Goal: Information Seeking & Learning: Find specific fact

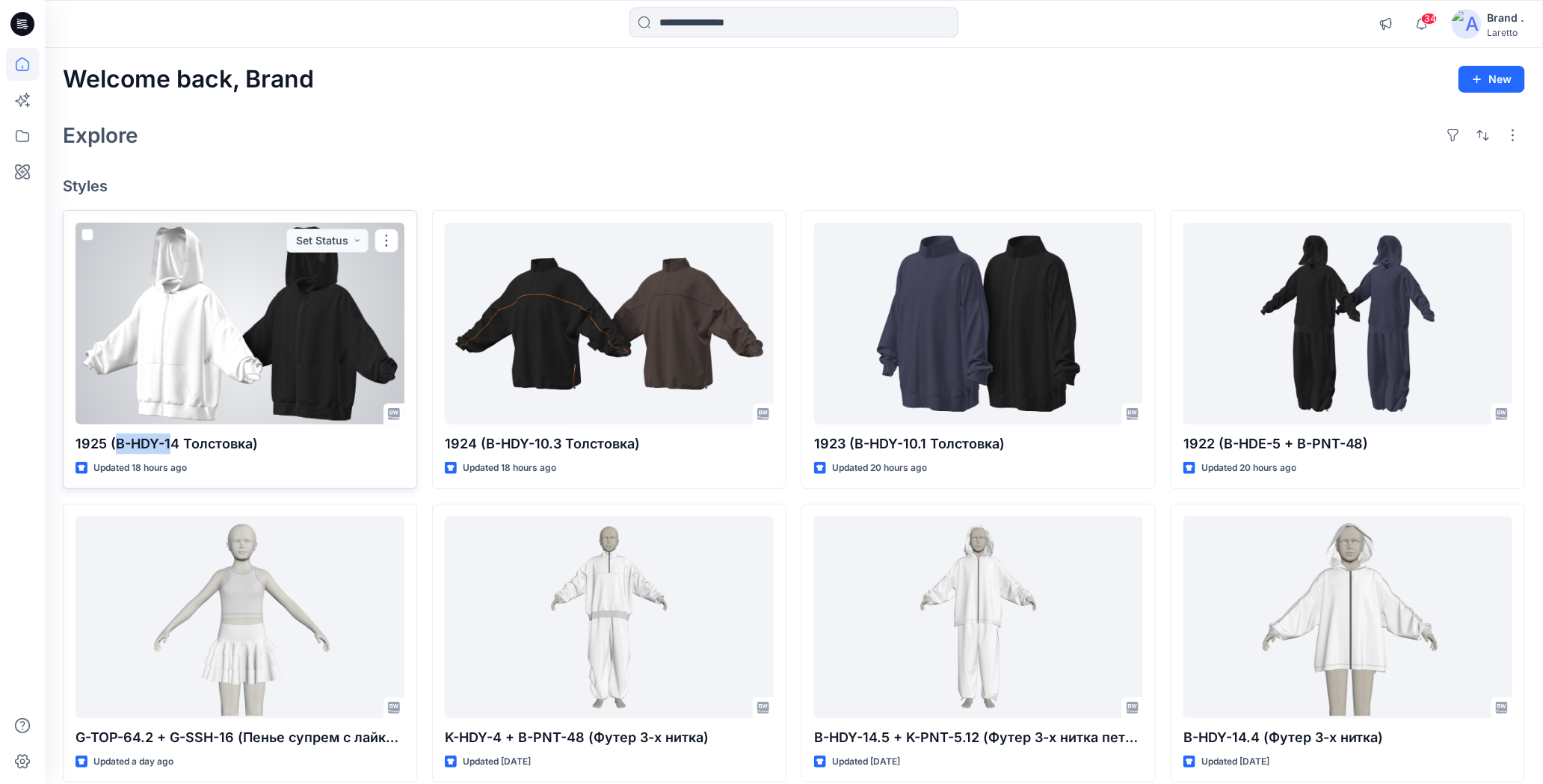
drag, startPoint x: 115, startPoint y: 439, endPoint x: 171, endPoint y: 446, distance: 56.4
click at [171, 446] on p "1925 (B-HDY-14 Толстовка)" at bounding box center [240, 444] width 329 height 21
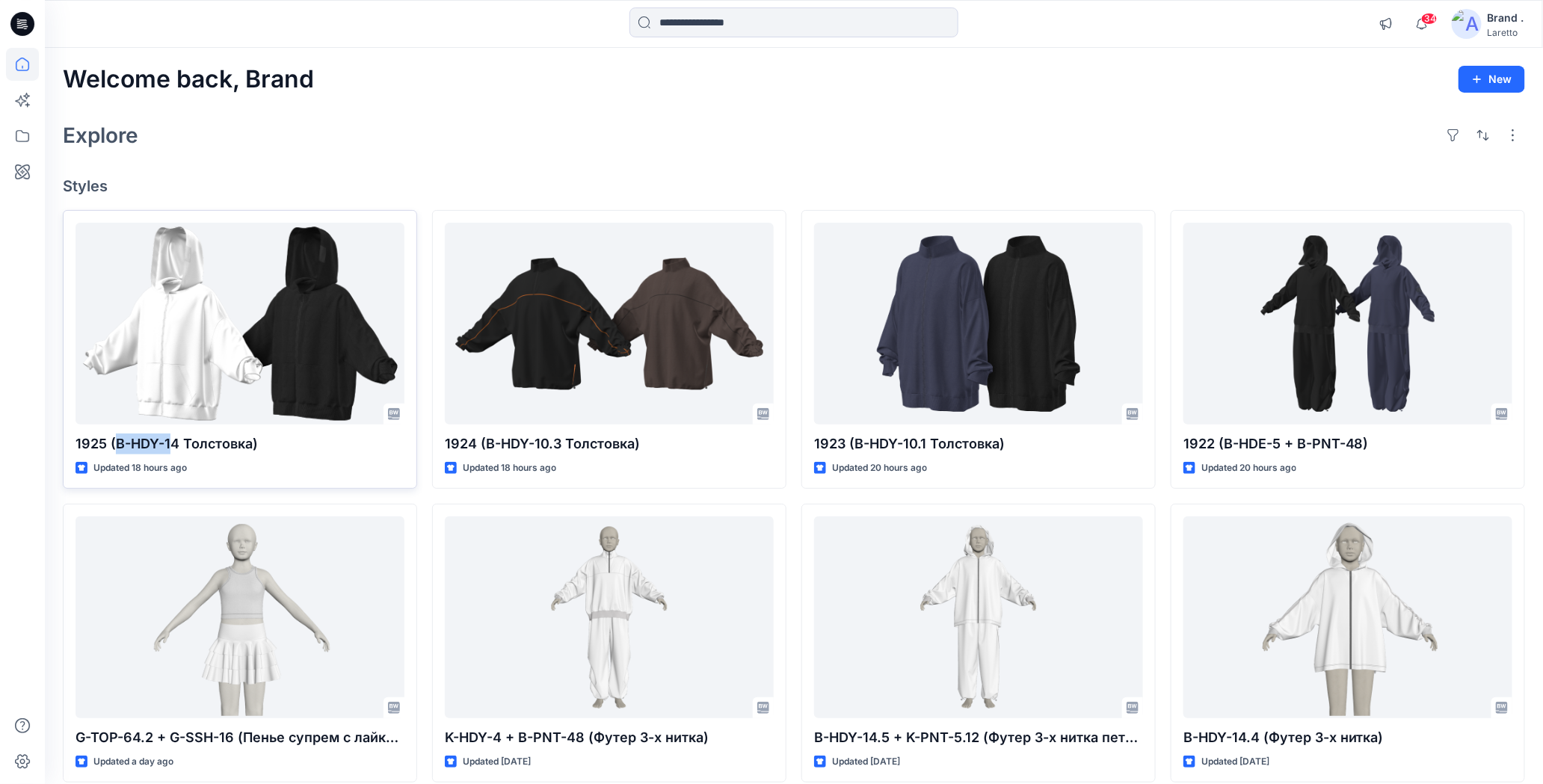
copy p "B-HDY-1"
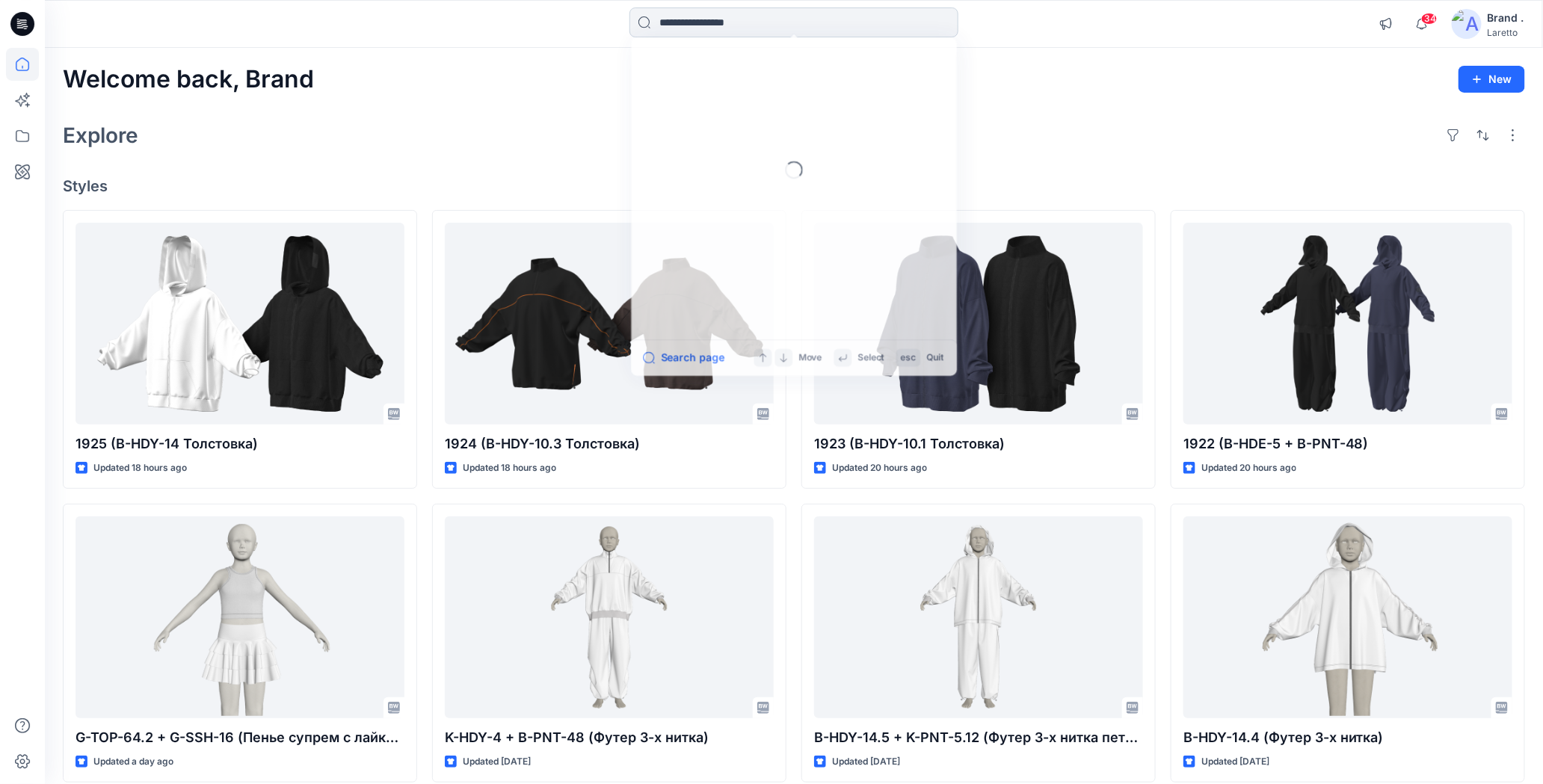
click at [686, 21] on input at bounding box center [793, 23] width 329 height 30
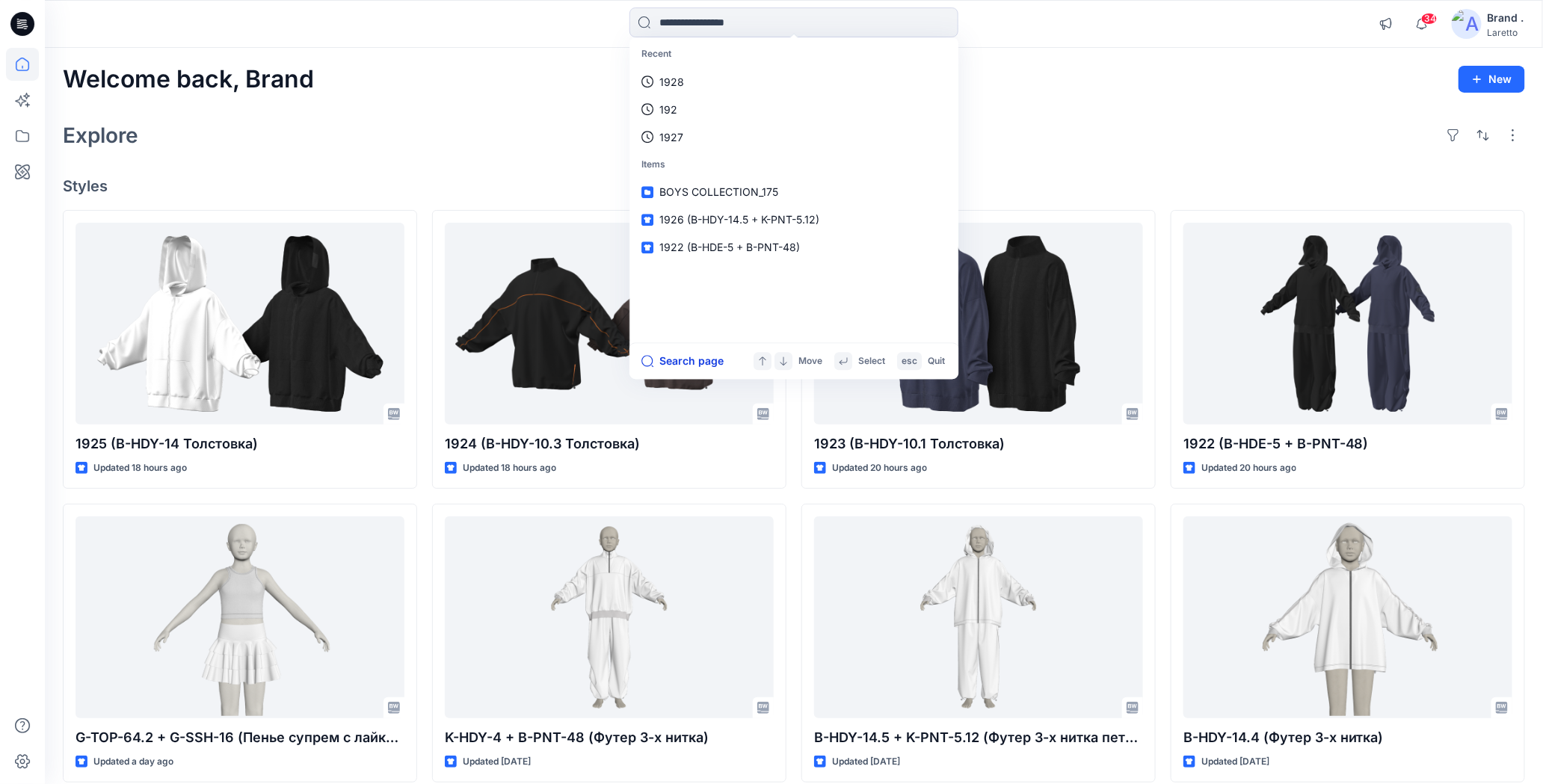
click at [676, 364] on button "Search page" at bounding box center [683, 360] width 82 height 18
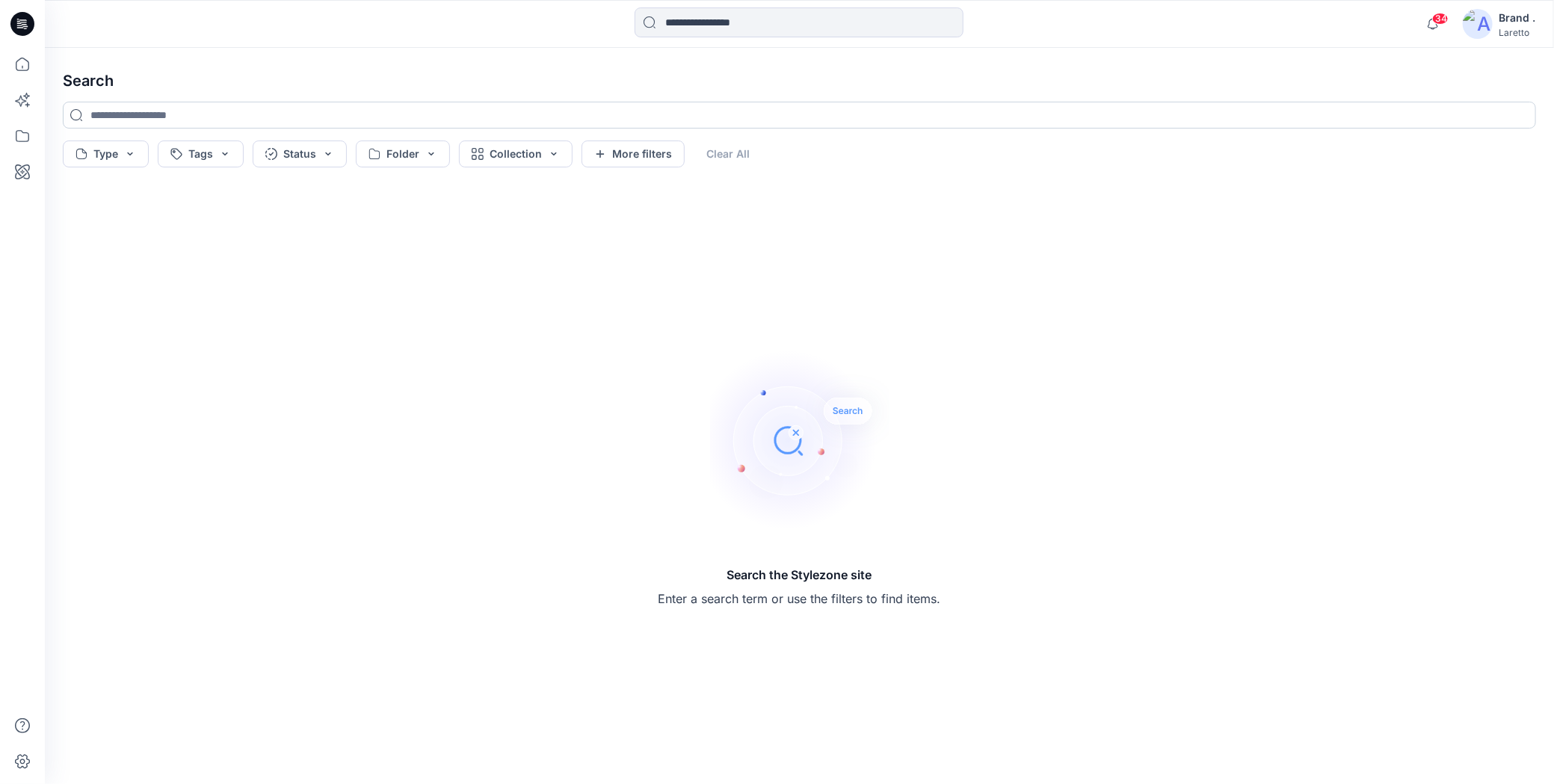
click at [246, 112] on input at bounding box center [799, 115] width 1474 height 27
paste input "*******"
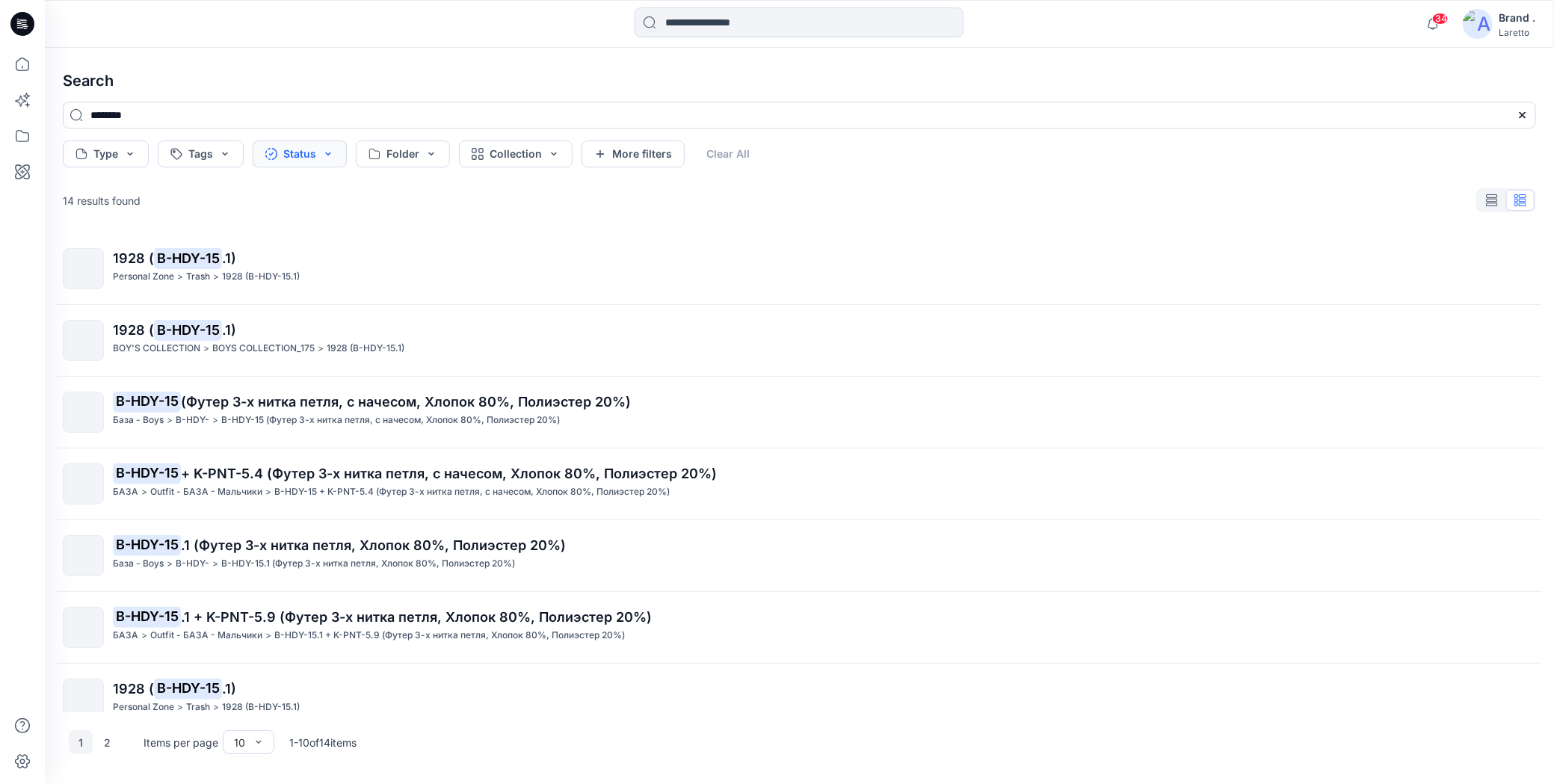
type input "********"
click at [308, 159] on button "Status" at bounding box center [300, 154] width 94 height 27
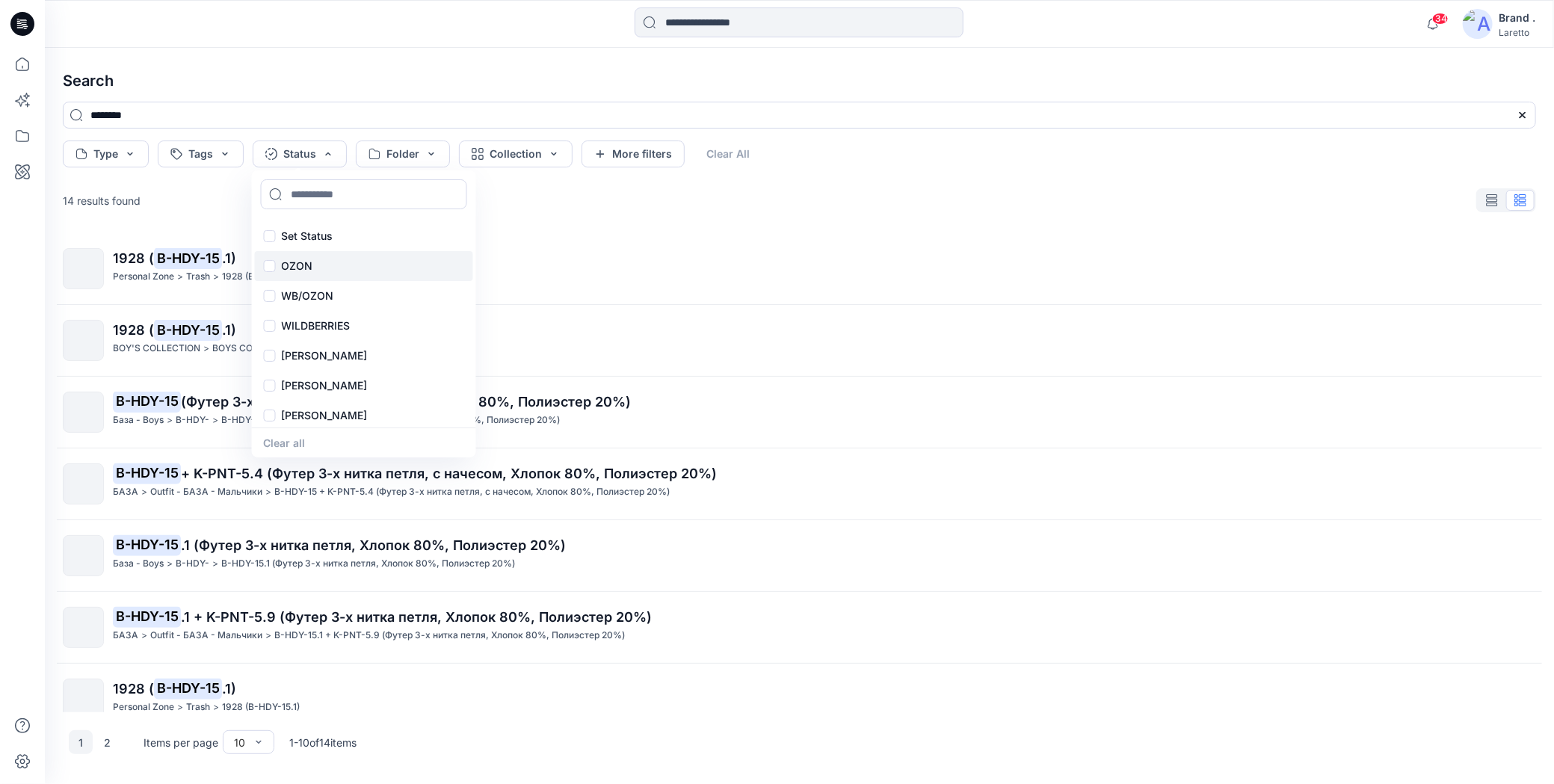
scroll to position [33, 0]
click at [339, 406] on p "Конструктор [PERSON_NAME]" at bounding box center [359, 412] width 156 height 18
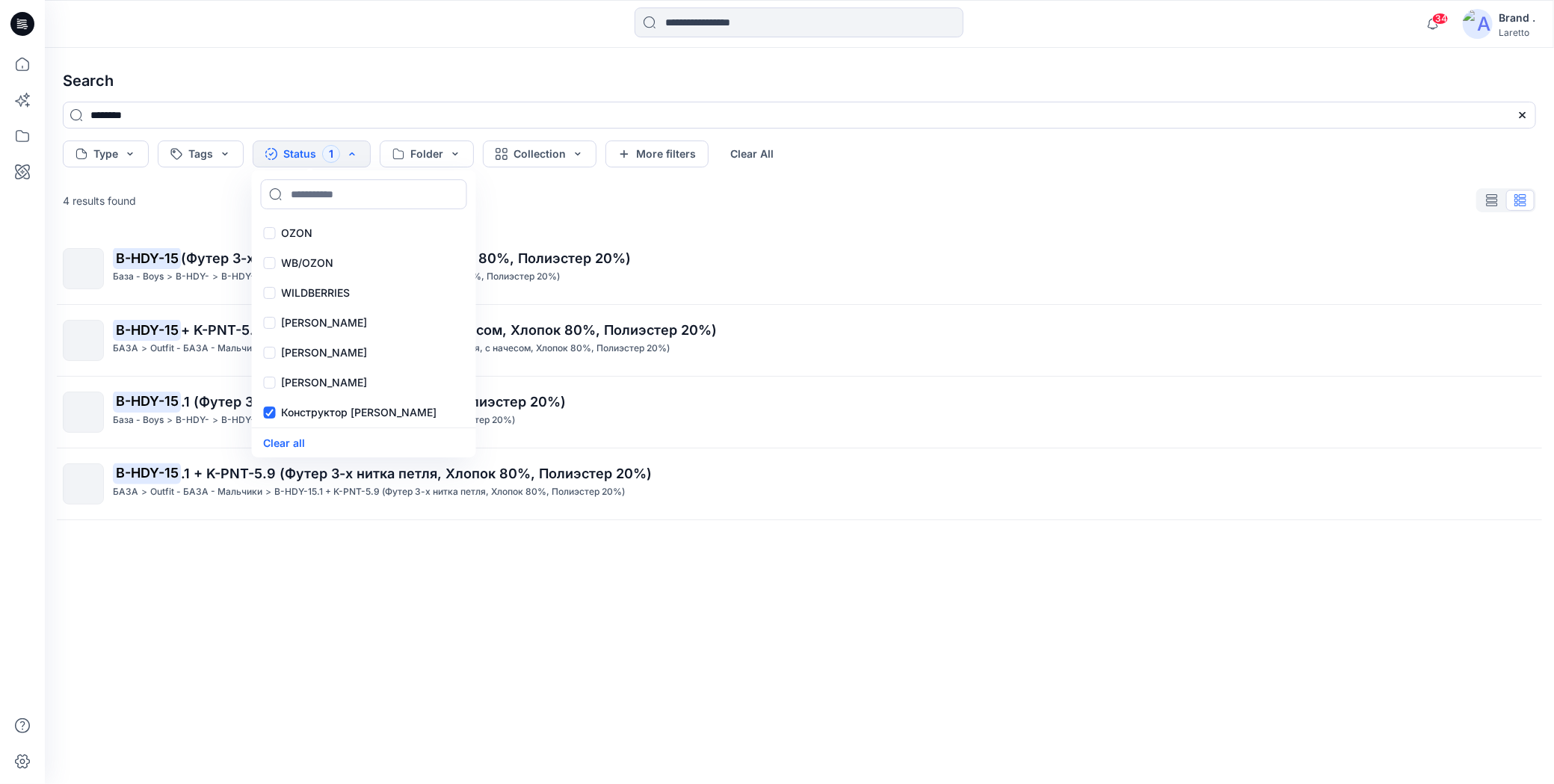
click at [361, 59] on h4 "Search" at bounding box center [799, 80] width 1497 height 42
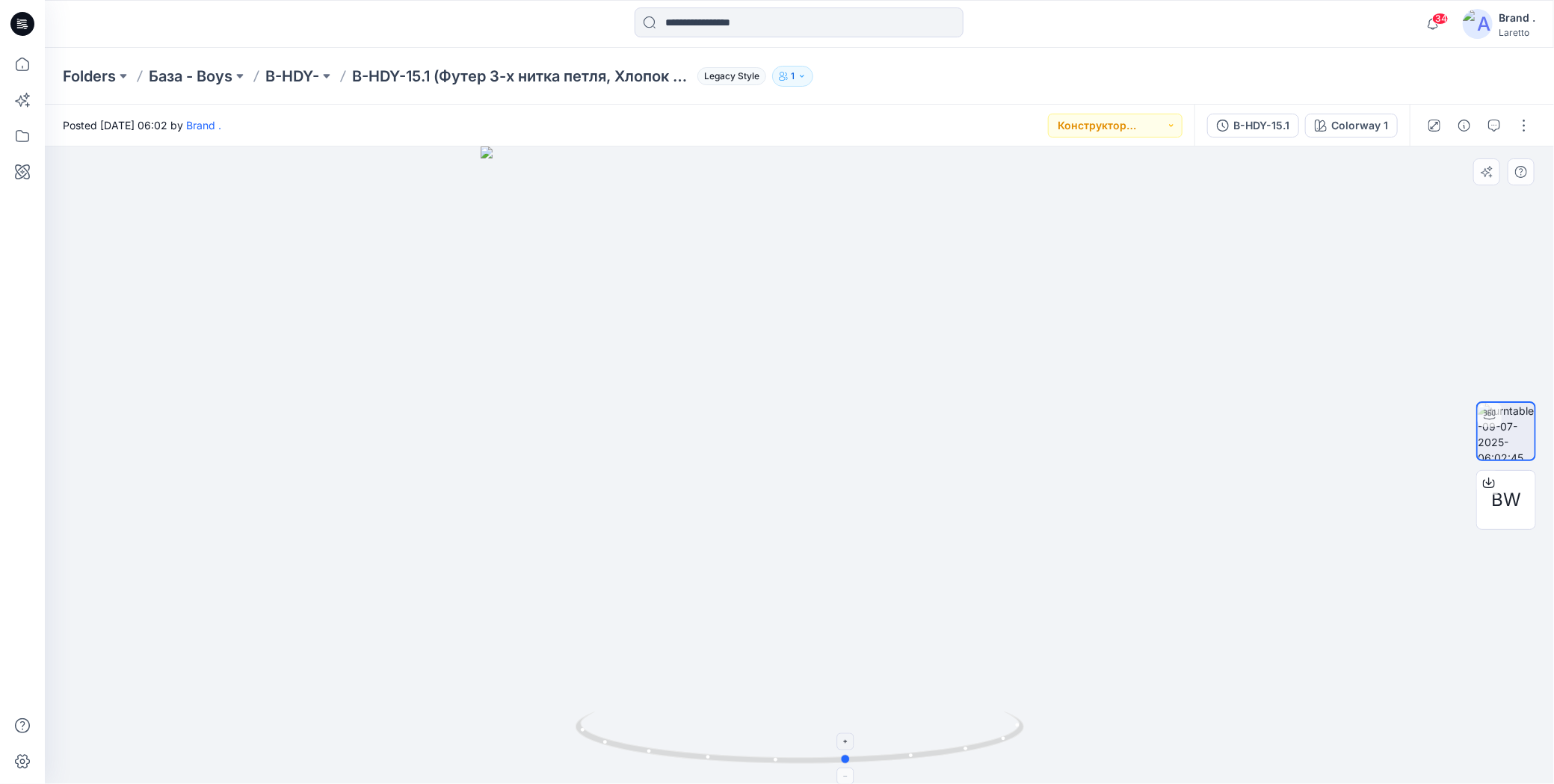
drag, startPoint x: 797, startPoint y: 760, endPoint x: 844, endPoint y: 752, distance: 47.7
click at [844, 752] on icon at bounding box center [802, 739] width 452 height 56
drag, startPoint x: 351, startPoint y: 60, endPoint x: 433, endPoint y: 79, distance: 84.2
click at [433, 79] on div "Folders База - Boys B-HDY- B-HDY-15.1 (Футер 3-х нитка петля, Хлопок 80%, Полиэ…" at bounding box center [800, 76] width 1510 height 57
copy p "B-HDY-15.1"
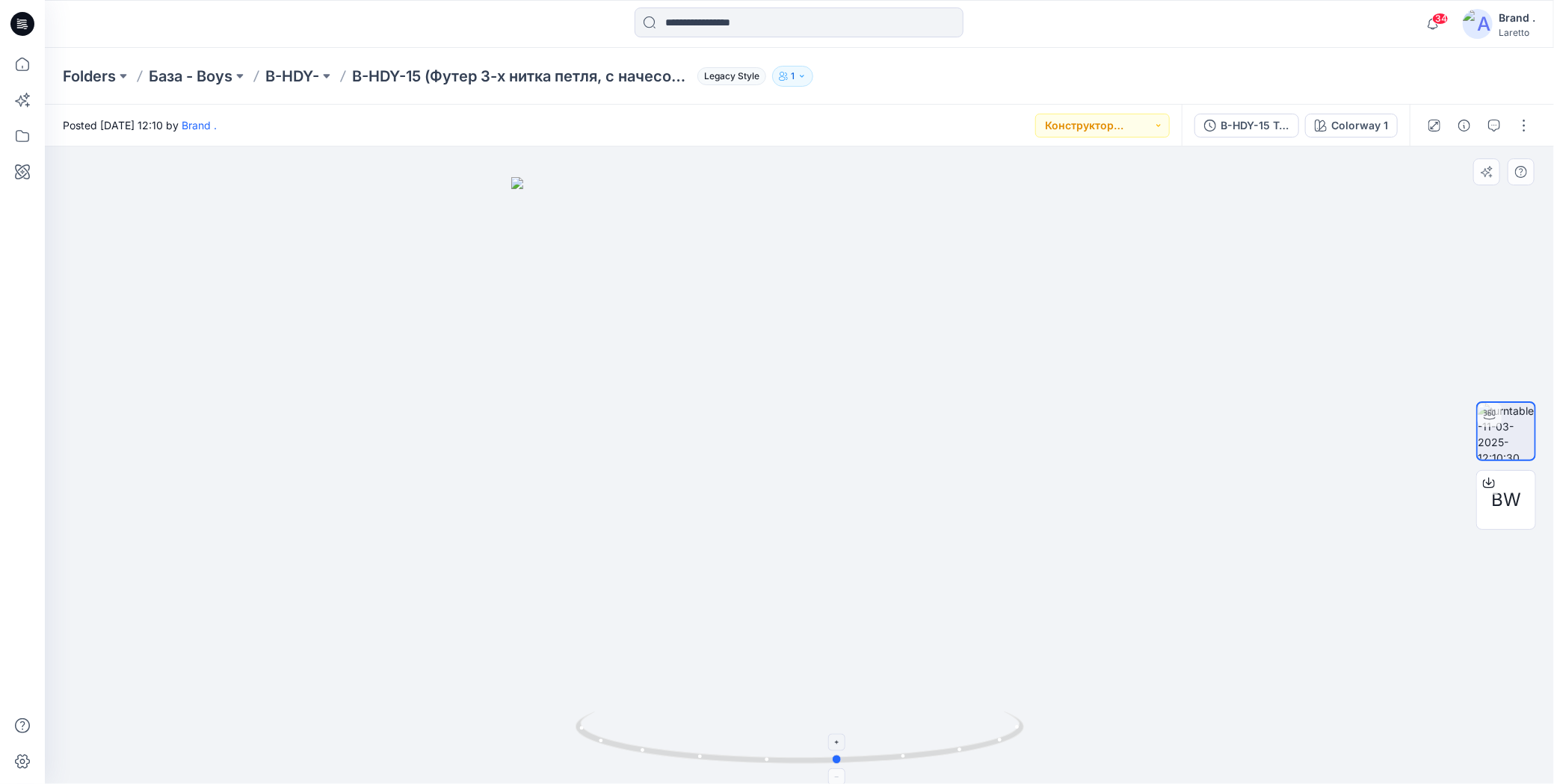
drag, startPoint x: 798, startPoint y: 763, endPoint x: 837, endPoint y: 733, distance: 49.2
click at [837, 733] on icon at bounding box center [802, 739] width 452 height 56
click at [947, 71] on div "Folders База - Boys B-HDY- B-HDY-15 (Футер 3-х нитка петля, с начесом, Хлопок 8…" at bounding box center [741, 76] width 1357 height 21
